Goal: Answer question/provide support: Answer question/provide support

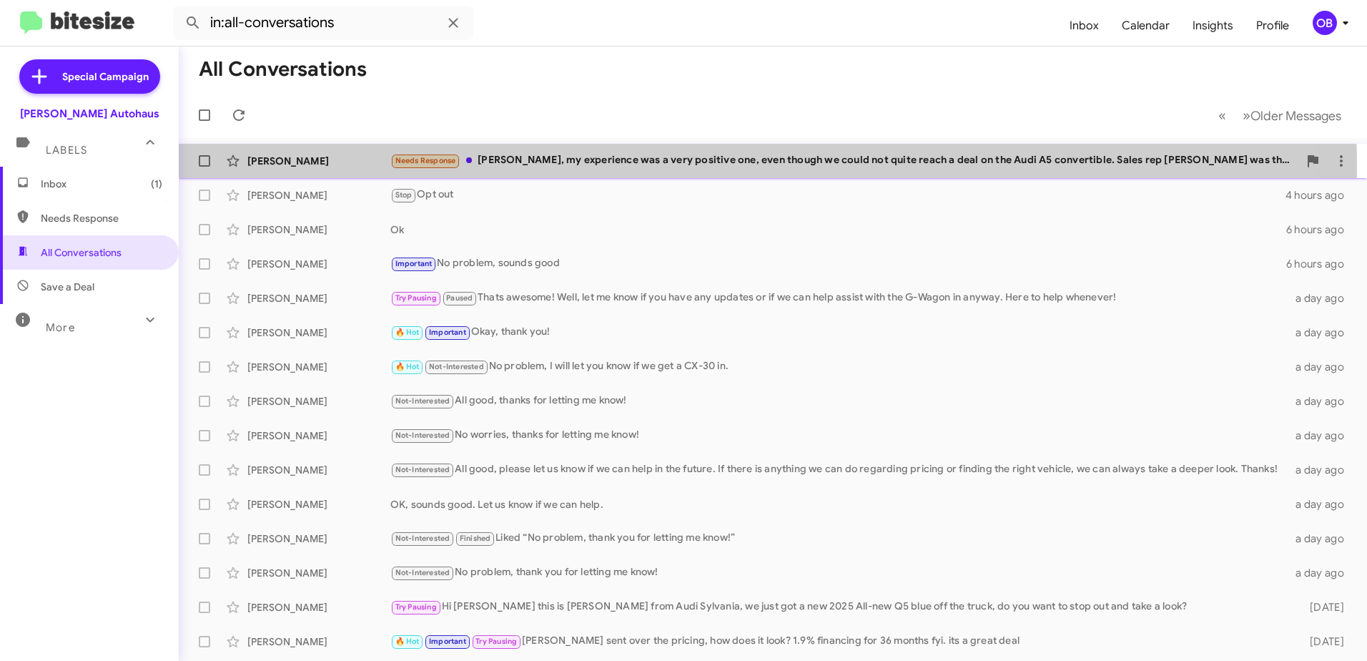
click at [609, 168] on div "Needs Response Aubrey, my experience was a very positive one, even though we co…" at bounding box center [844, 160] width 908 height 16
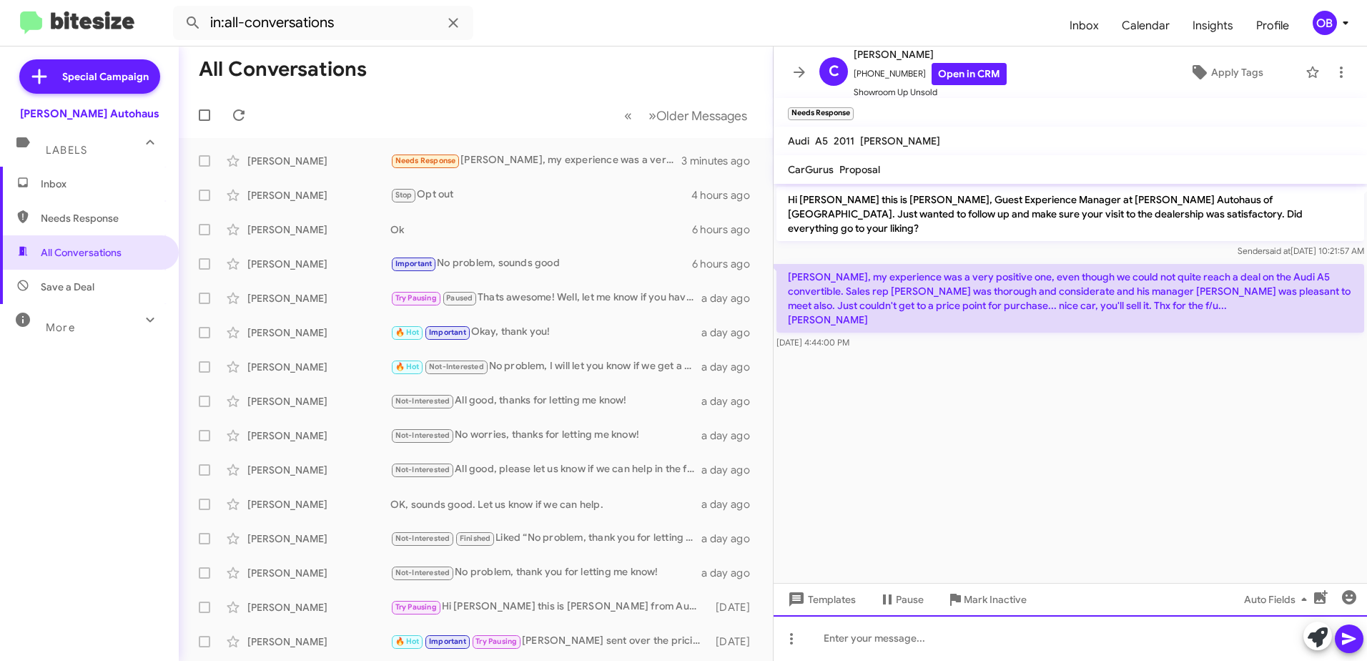
click at [895, 644] on div at bounding box center [1071, 638] width 594 height 46
